Goal: Find specific page/section

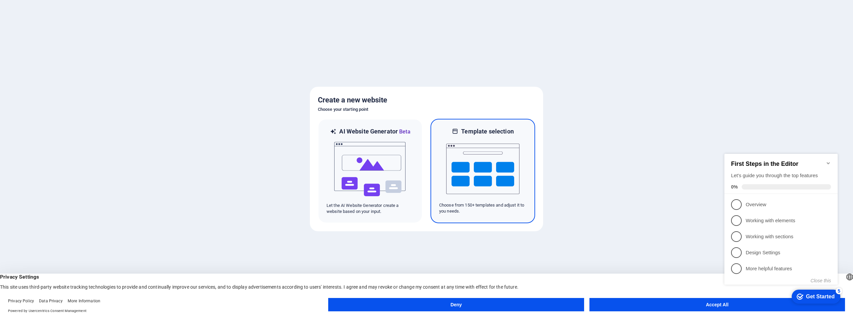
click at [505, 154] on img at bounding box center [482, 168] width 73 height 67
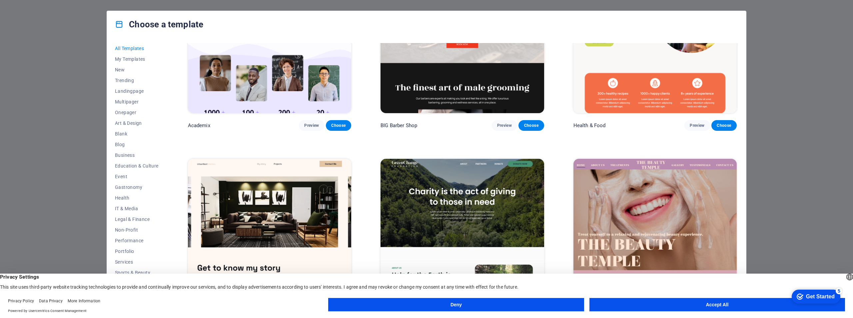
scroll to position [966, 0]
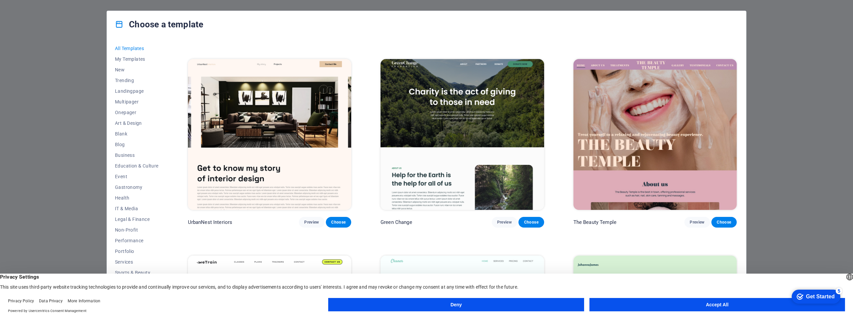
click at [692, 301] on button "Accept All" at bounding box center [718, 304] width 256 height 13
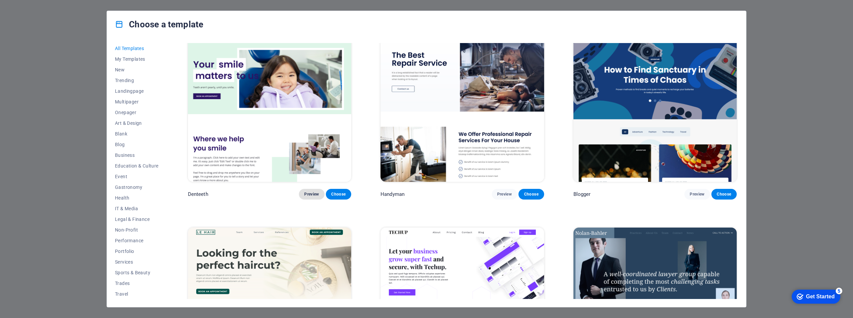
scroll to position [2564, 0]
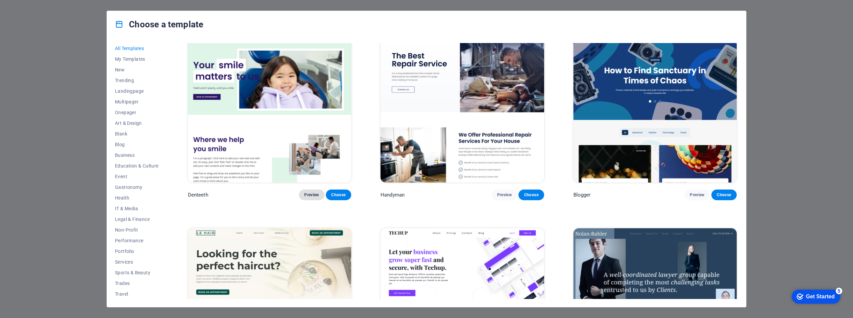
click at [312, 192] on span "Preview" at bounding box center [311, 194] width 15 height 5
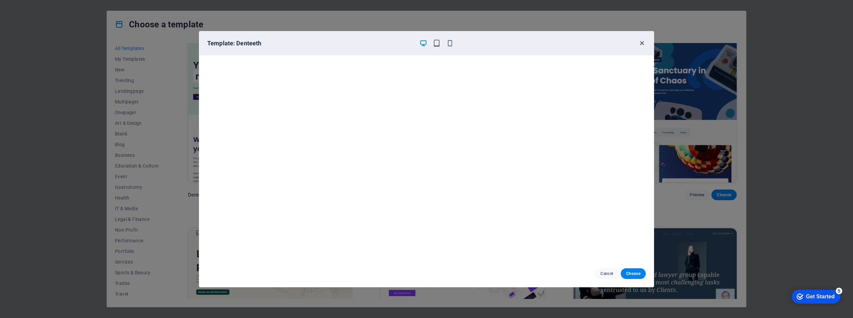
click at [643, 43] on icon "button" at bounding box center [642, 43] width 8 height 8
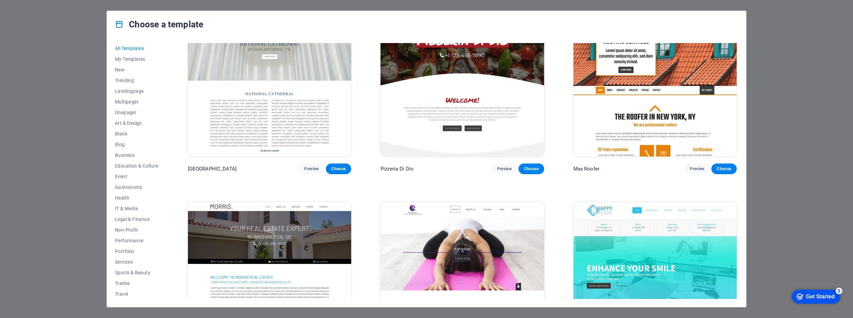
scroll to position [4030, 0]
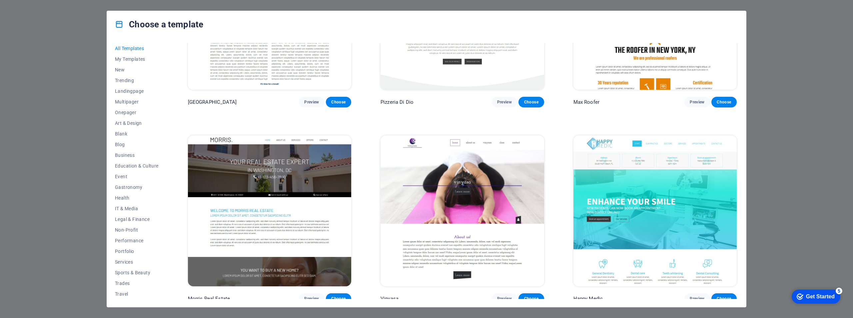
click at [668, 203] on img at bounding box center [655, 210] width 163 height 151
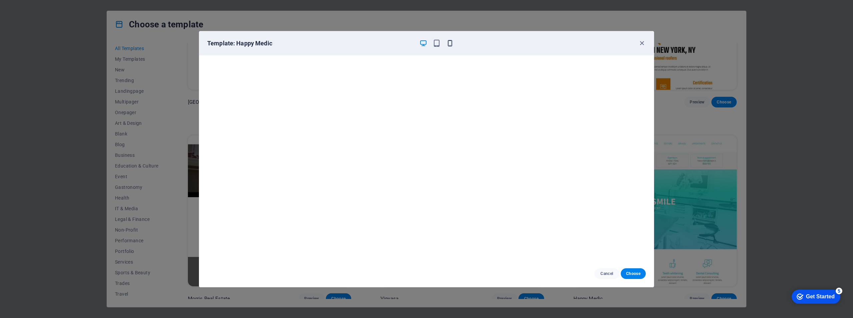
click at [448, 43] on icon "button" at bounding box center [450, 43] width 8 height 8
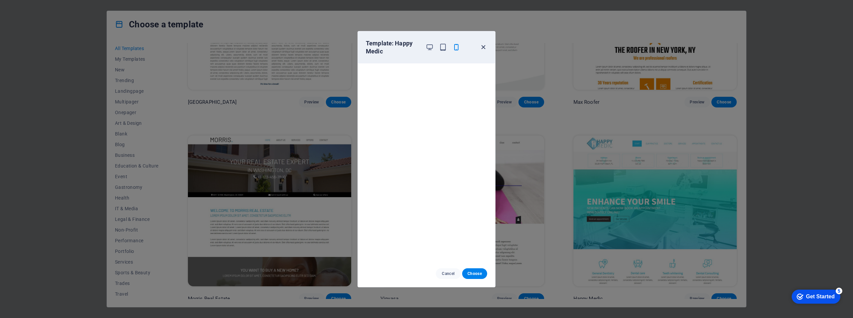
click at [484, 48] on icon "button" at bounding box center [484, 47] width 8 height 8
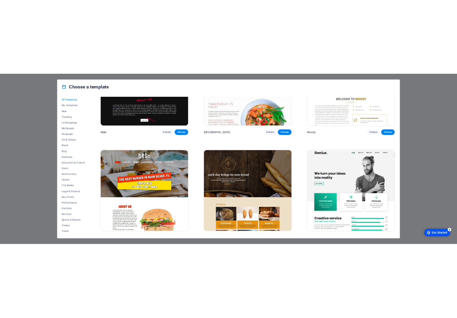
scroll to position [4463, 0]
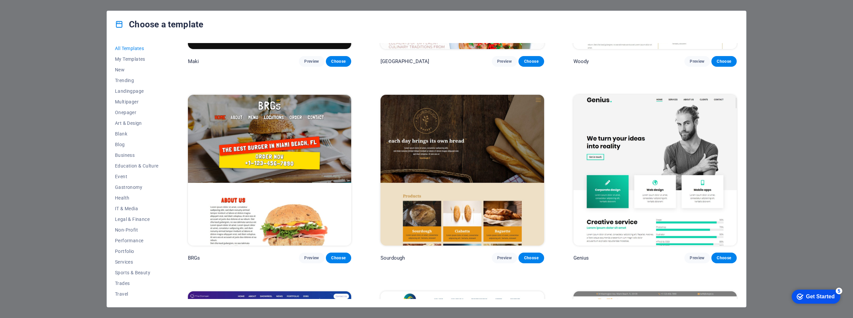
click at [660, 126] on img at bounding box center [655, 170] width 163 height 151
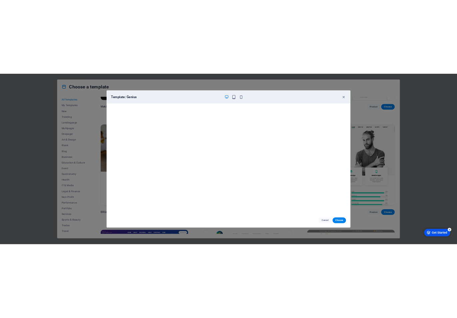
scroll to position [3028, 0]
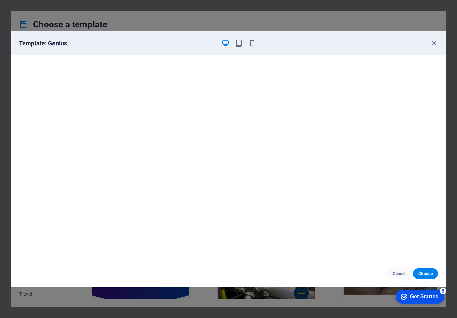
click at [398, 23] on div "Template: Genius Cancel Choose" at bounding box center [228, 159] width 457 height 318
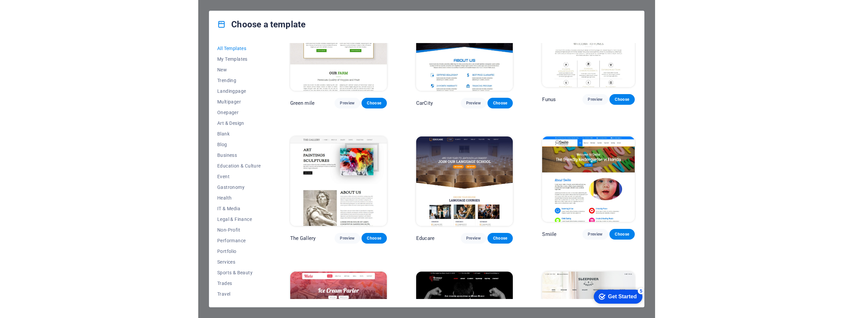
scroll to position [3962, 0]
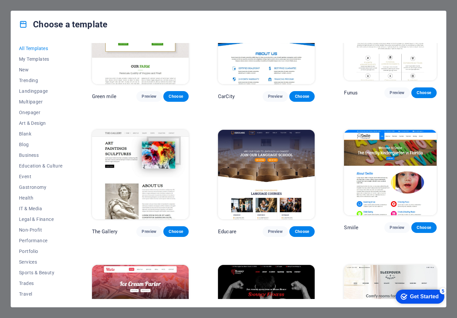
click at [282, 130] on img at bounding box center [266, 174] width 97 height 89
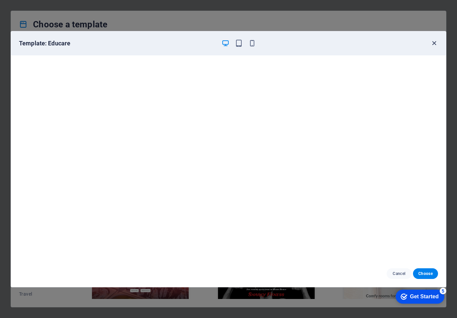
click at [434, 41] on icon "button" at bounding box center [434, 43] width 8 height 8
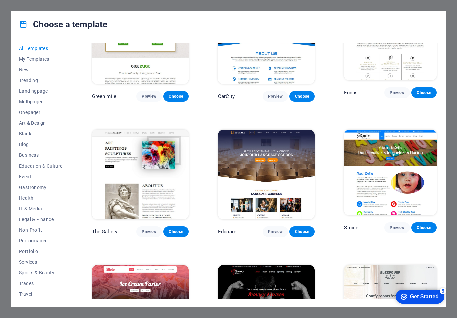
click at [434, 5] on div "Choose a template All Templates My Templates New Trending Landingpage Multipage…" at bounding box center [228, 159] width 457 height 318
click at [440, 5] on div "Choose a template All Templates My Templates New Trending Landingpage Multipage…" at bounding box center [228, 159] width 457 height 318
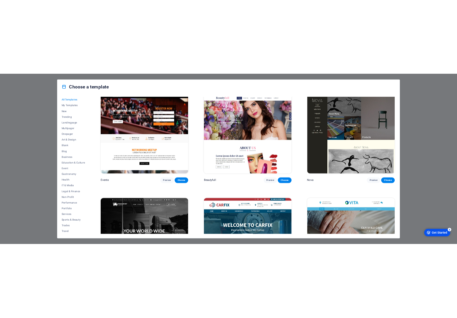
scroll to position [7599, 0]
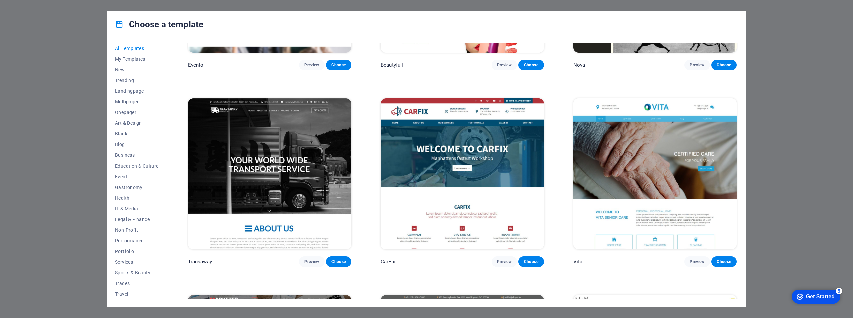
drag, startPoint x: 441, startPoint y: 148, endPoint x: 426, endPoint y: 134, distance: 21.2
click at [426, 134] on img at bounding box center [462, 173] width 163 height 151
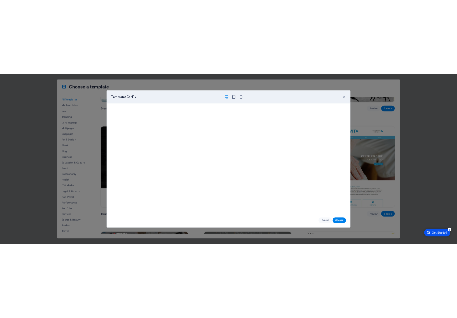
scroll to position [5164, 0]
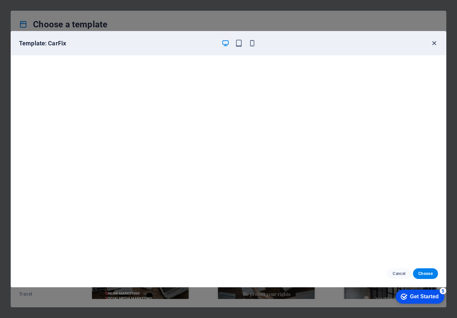
click at [436, 42] on icon "button" at bounding box center [434, 43] width 8 height 8
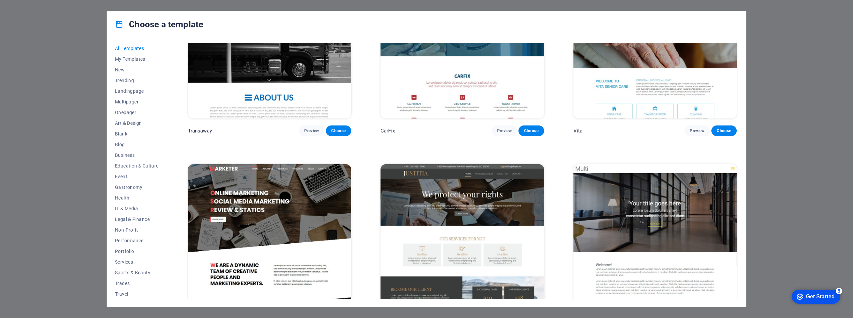
scroll to position [7662, 0]
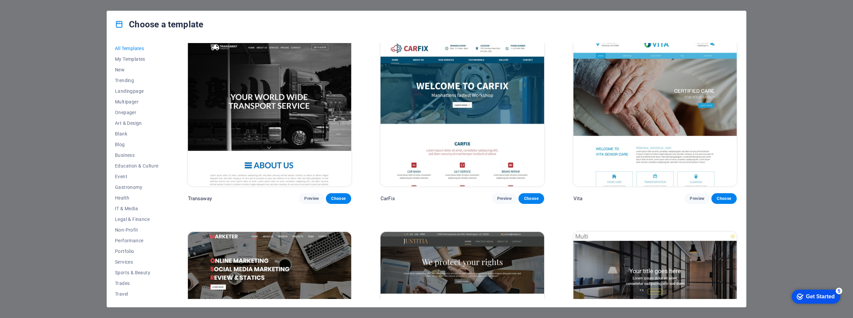
click at [755, 107] on div "Choose a template All Templates My Templates New Trending Landingpage Multipage…" at bounding box center [426, 159] width 853 height 318
click at [776, 106] on div "Choose a template All Templates My Templates New Trending Landingpage Multipage…" at bounding box center [426, 159] width 853 height 318
click at [772, 102] on div "Choose a template All Templates My Templates New Trending Landingpage Multipage…" at bounding box center [426, 159] width 853 height 318
drag, startPoint x: 38, startPoint y: 39, endPoint x: 60, endPoint y: 40, distance: 22.0
click at [39, 39] on div "Choose a template All Templates My Templates New Trending Landingpage Multipage…" at bounding box center [426, 159] width 853 height 318
